Goal: Navigation & Orientation: Find specific page/section

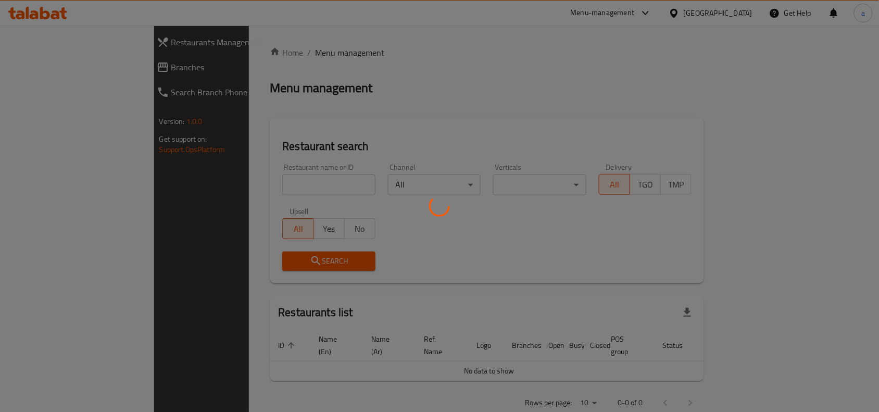
click at [42, 75] on div at bounding box center [439, 206] width 879 height 412
click at [50, 71] on div at bounding box center [439, 206] width 879 height 412
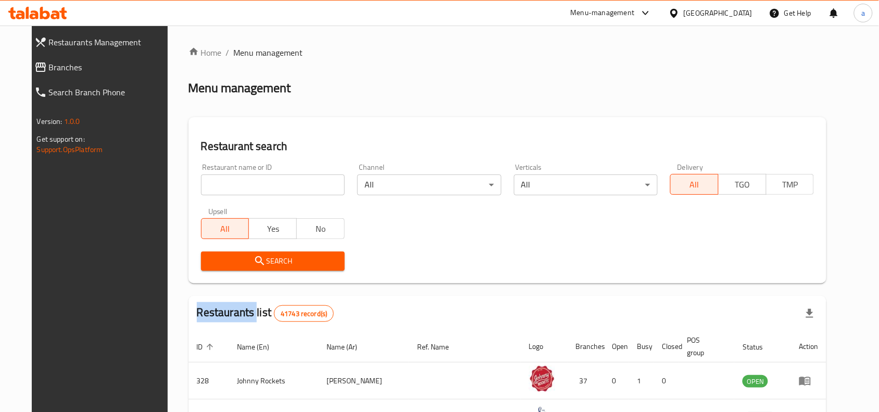
click at [50, 71] on div "Restaurants Management Branches Search Branch Phone Version: 1.0.0 Get support …" at bounding box center [440, 369] width 816 height 687
click at [50, 71] on span "Branches" at bounding box center [109, 67] width 121 height 12
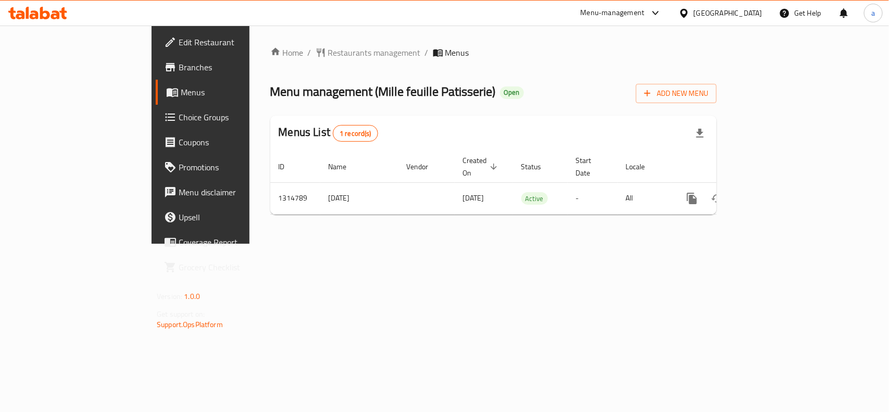
click at [179, 46] on span "Edit Restaurant" at bounding box center [235, 42] width 113 height 12
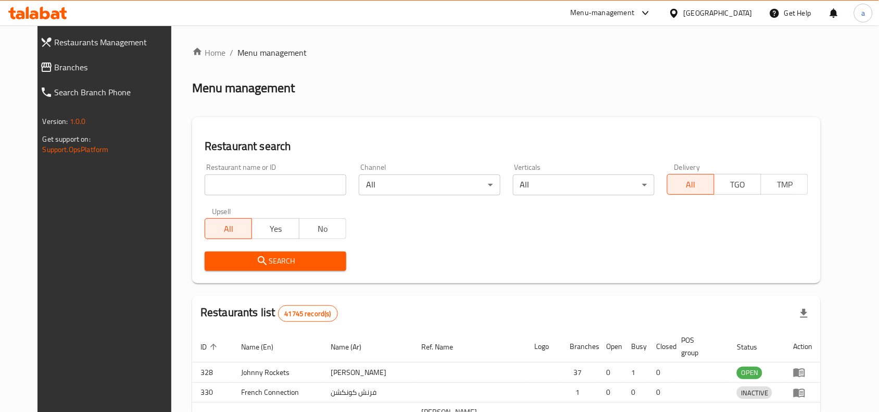
click at [52, 71] on div "Restaurants Management Branches Search Branch Phone Version: 1.0.0 Get support …" at bounding box center [439, 342] width 804 height 632
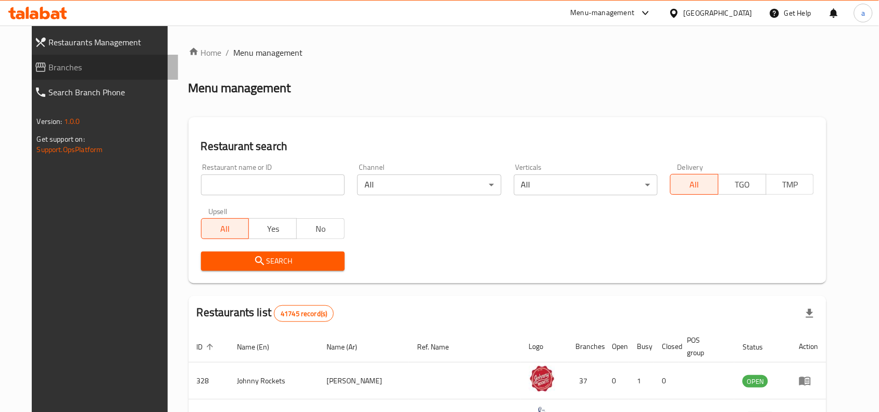
click at [52, 71] on span "Branches" at bounding box center [109, 67] width 121 height 12
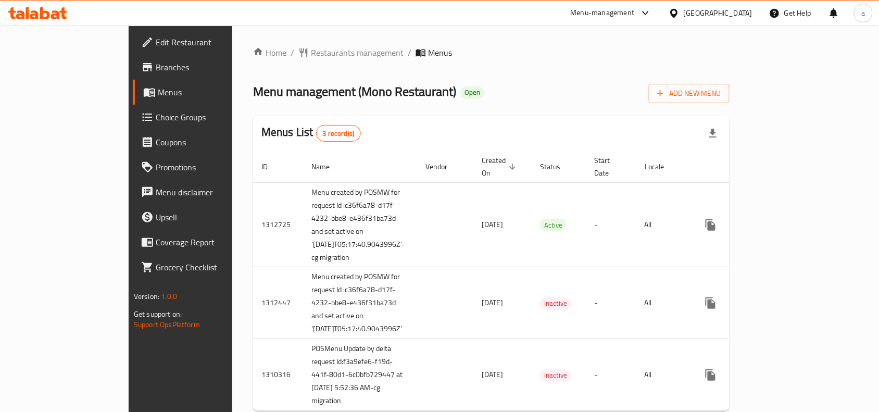
click at [620, 17] on div "Menu-management" at bounding box center [603, 13] width 64 height 12
click at [531, 95] on div "All Plugins Global Quality Control Center Menu-management Restaurant-Management" at bounding box center [575, 80] width 156 height 93
click at [529, 90] on div "All Plugins Global Quality Control Center Menu-management Restaurant-Management" at bounding box center [575, 80] width 156 height 93
click at [541, 120] on div "Restaurant-Management" at bounding box center [547, 115] width 82 height 11
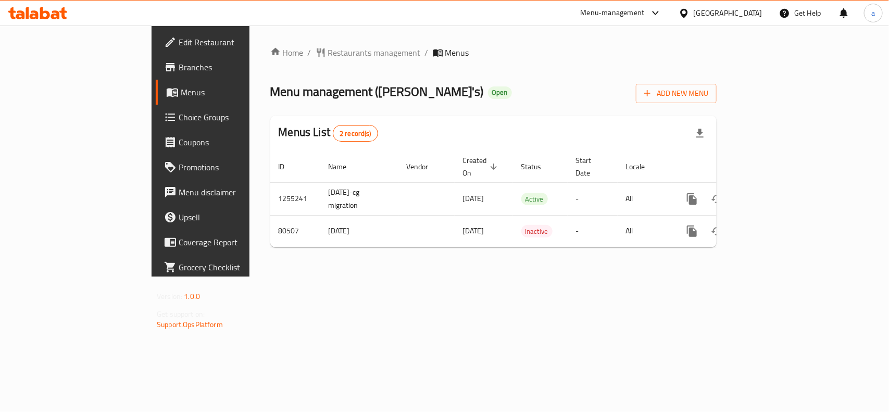
click at [618, 16] on div "Menu-management" at bounding box center [612, 13] width 64 height 12
click at [540, 95] on div "All Plugins Global Quality Control Center Menu-management Restaurant-Management" at bounding box center [585, 80] width 156 height 93
click at [551, 92] on div "All Plugins Global Quality Control Center Menu-management Restaurant-Management" at bounding box center [585, 80] width 156 height 93
click at [553, 113] on div "Restaurant-Management" at bounding box center [557, 115] width 82 height 11
